Goal: Information Seeking & Learning: Learn about a topic

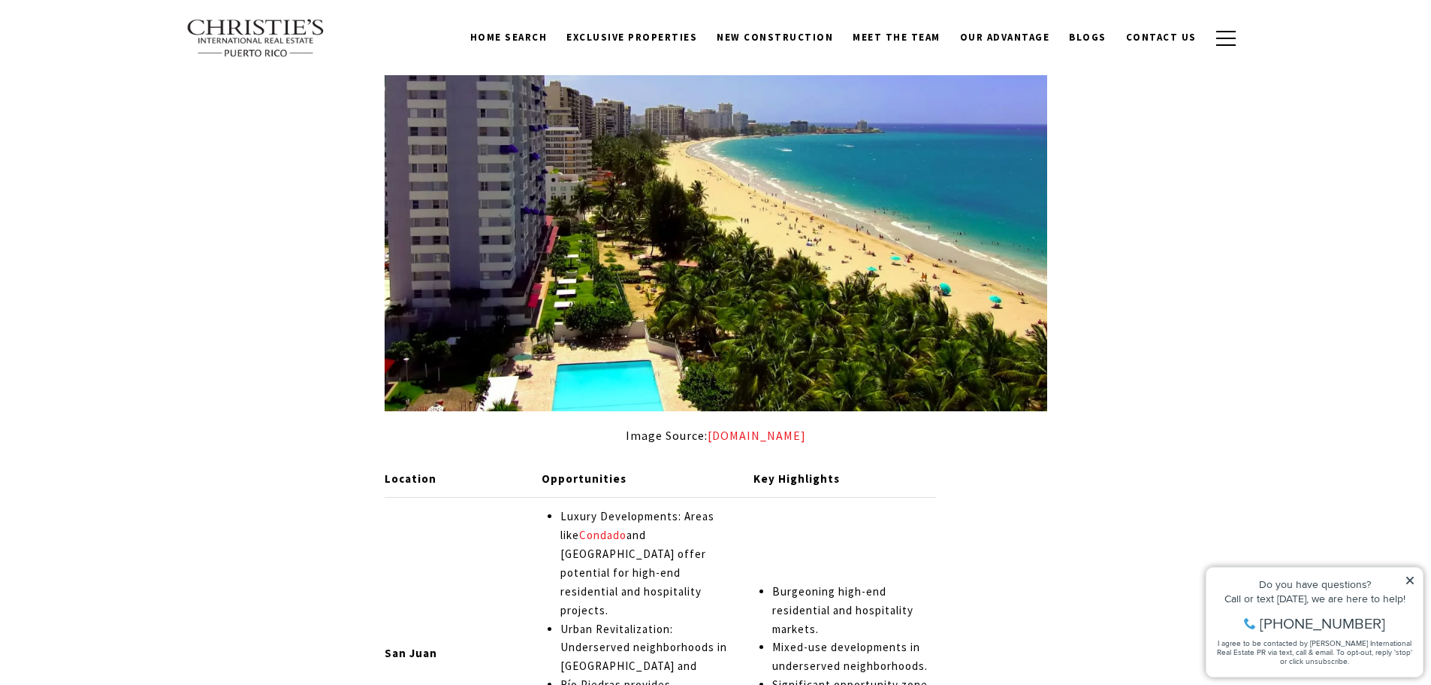
scroll to position [2179, 0]
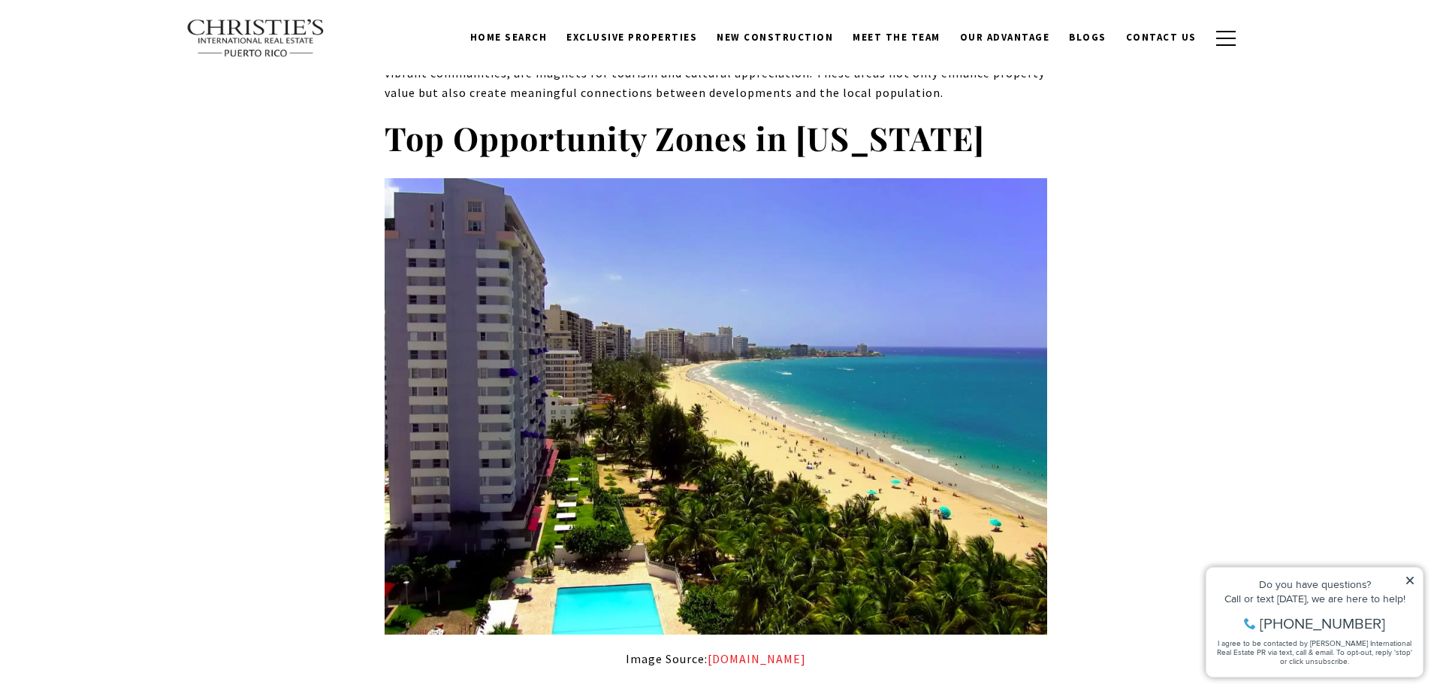
drag, startPoint x: 1410, startPoint y: 575, endPoint x: 1388, endPoint y: 549, distance: 34.1
click at [1410, 575] on icon at bounding box center [1410, 580] width 11 height 11
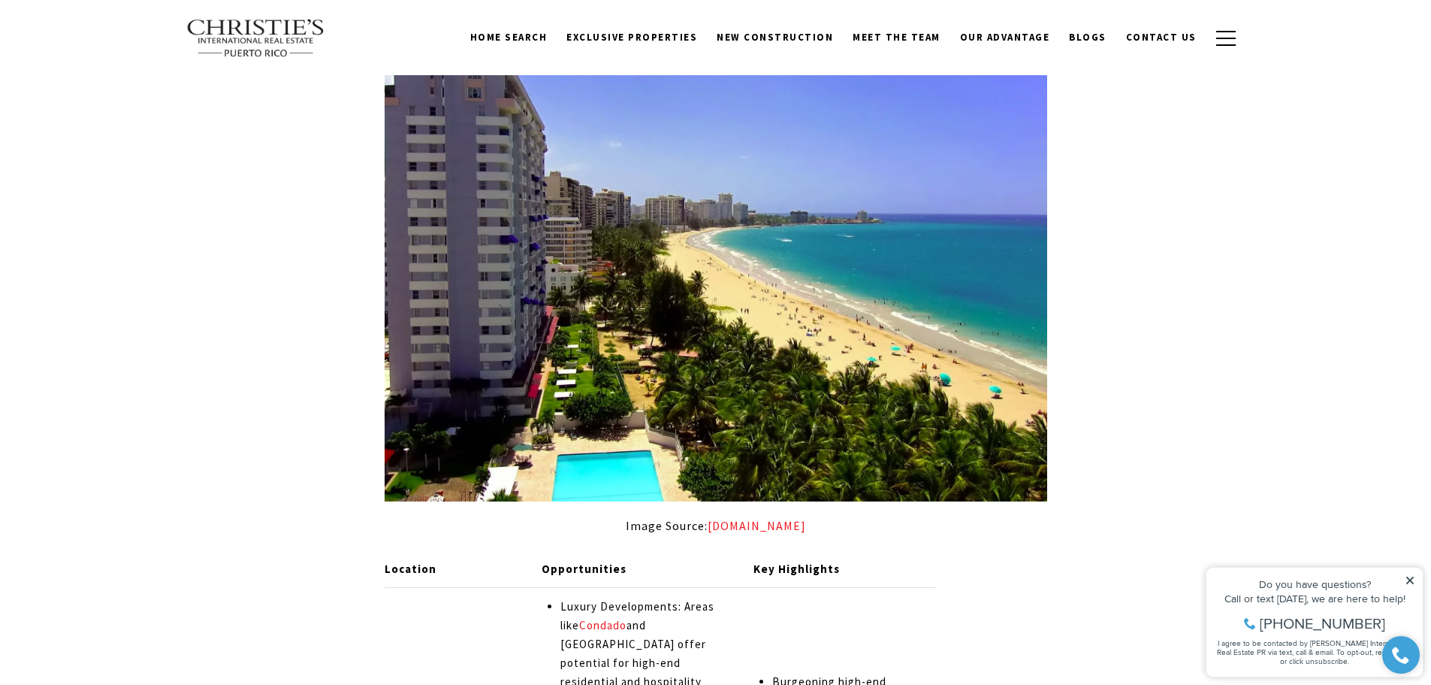
scroll to position [2630, 0]
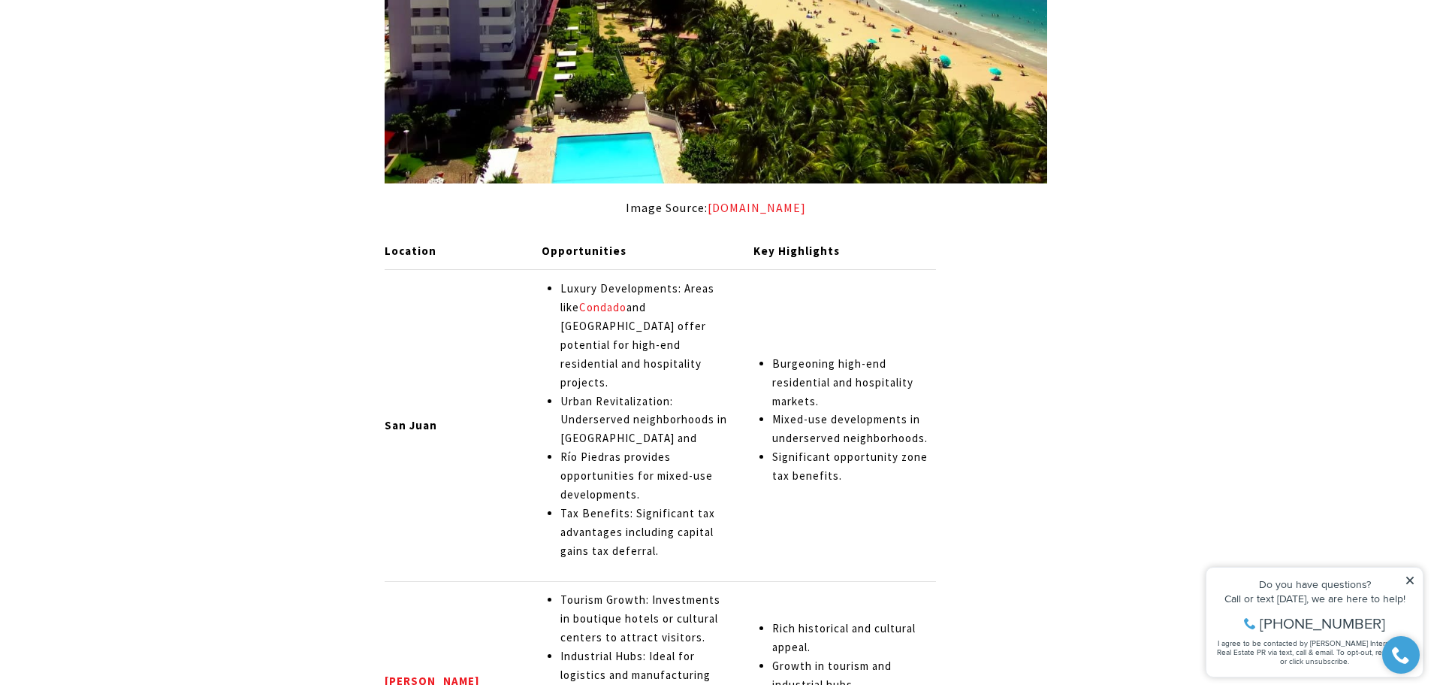
click at [1411, 576] on div "Property added to favorites View 3 saved properties Property added to favorites…" at bounding box center [1315, 622] width 218 height 110
click at [1410, 585] on icon at bounding box center [1410, 580] width 11 height 11
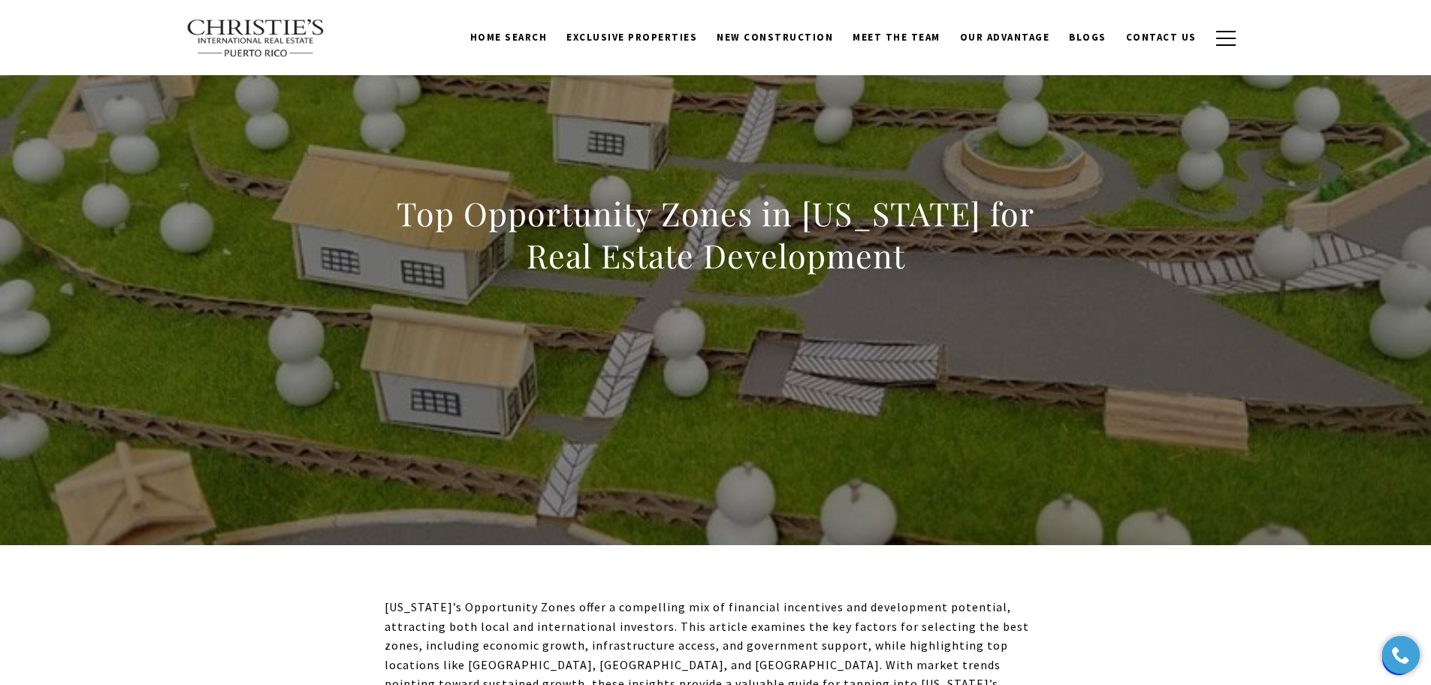
scroll to position [0, 0]
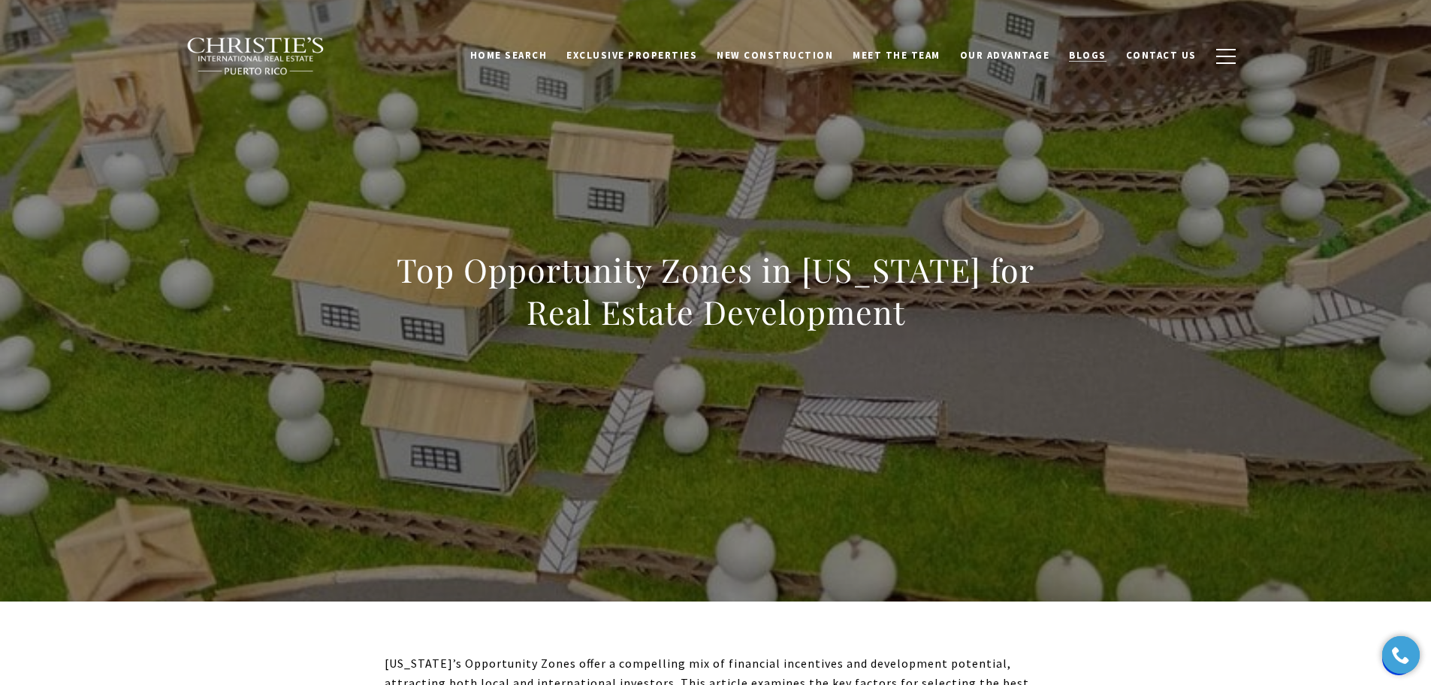
click at [1102, 65] on link "Blogs" at bounding box center [1087, 55] width 57 height 29
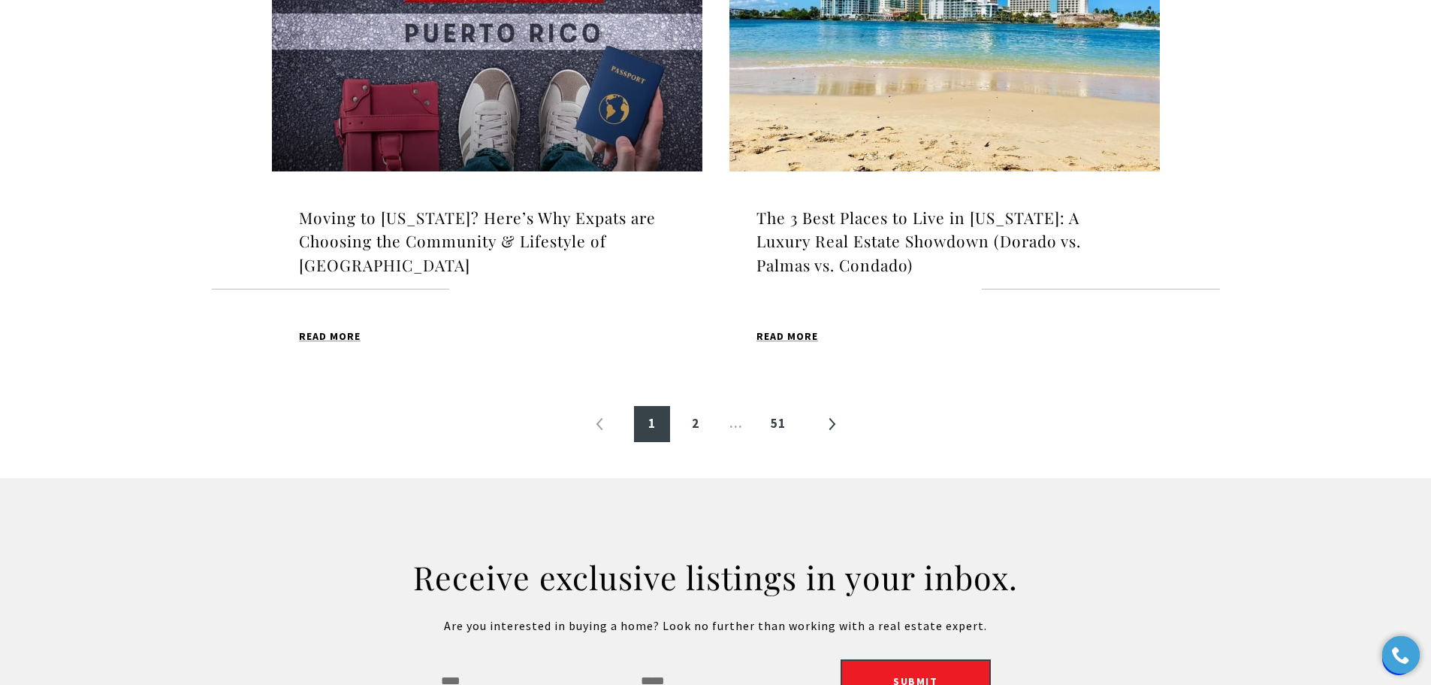
scroll to position [1728, 0]
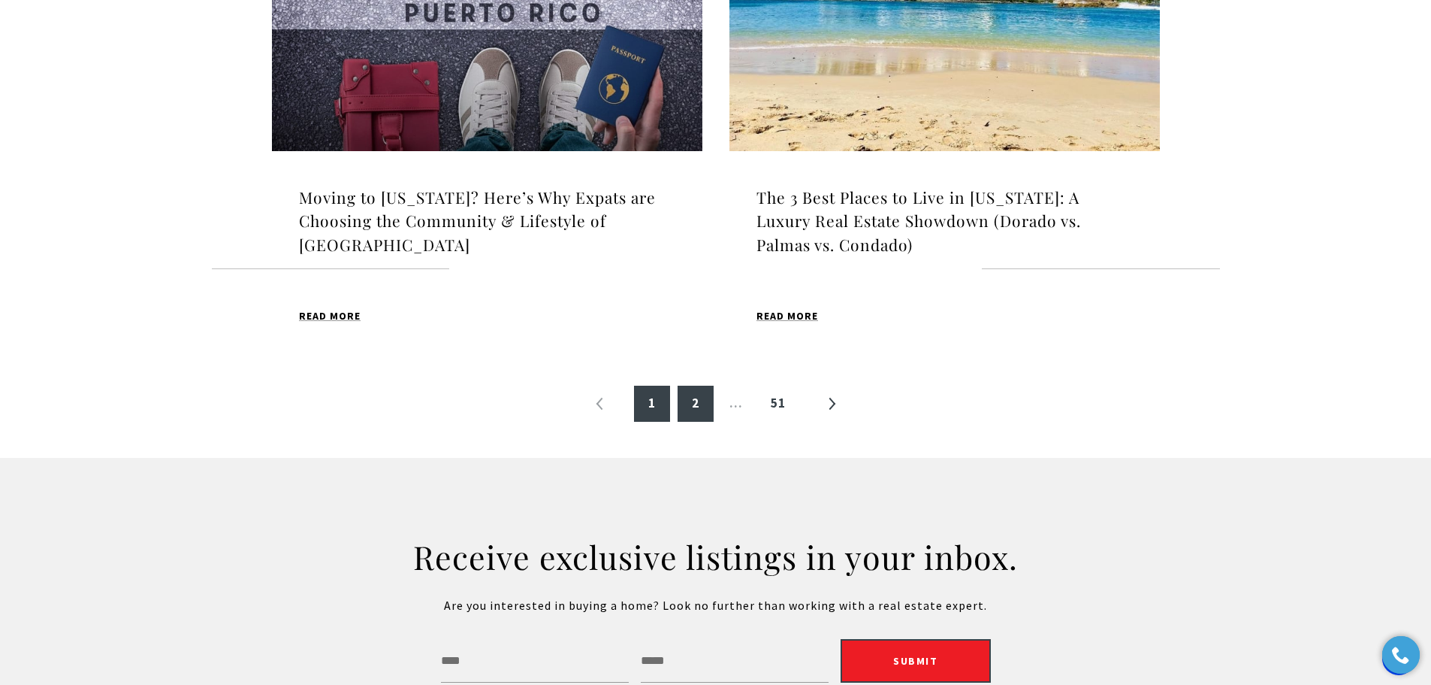
click at [695, 385] on link "2" at bounding box center [696, 403] width 36 height 36
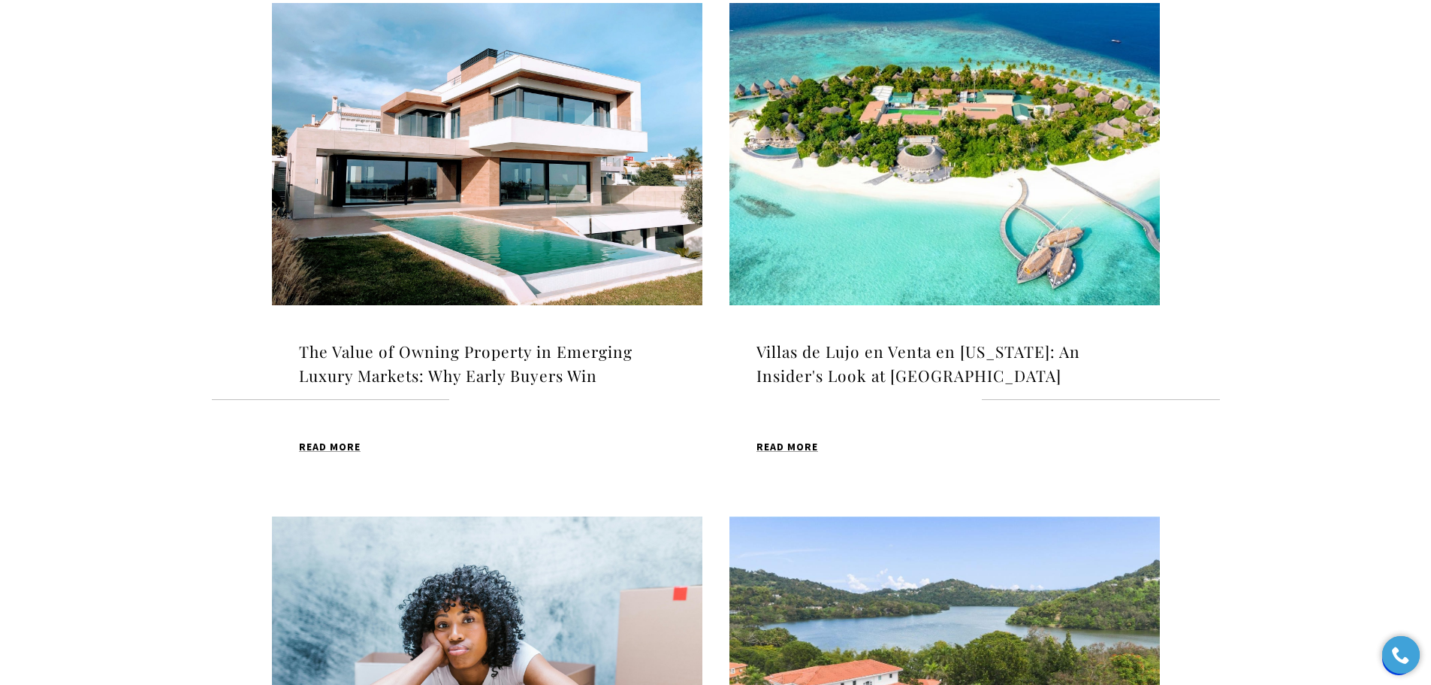
scroll to position [526, 0]
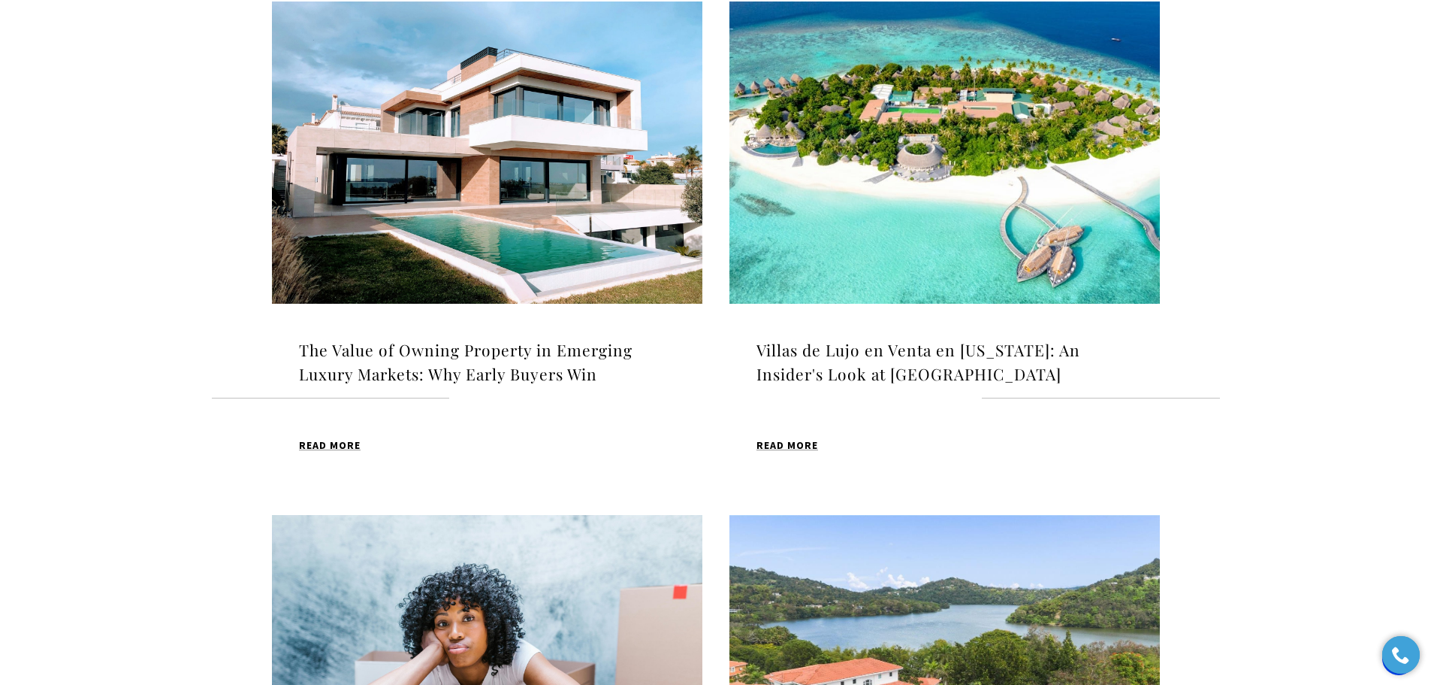
click at [977, 166] on img at bounding box center [945, 153] width 431 height 302
